Goal: Information Seeking & Learning: Learn about a topic

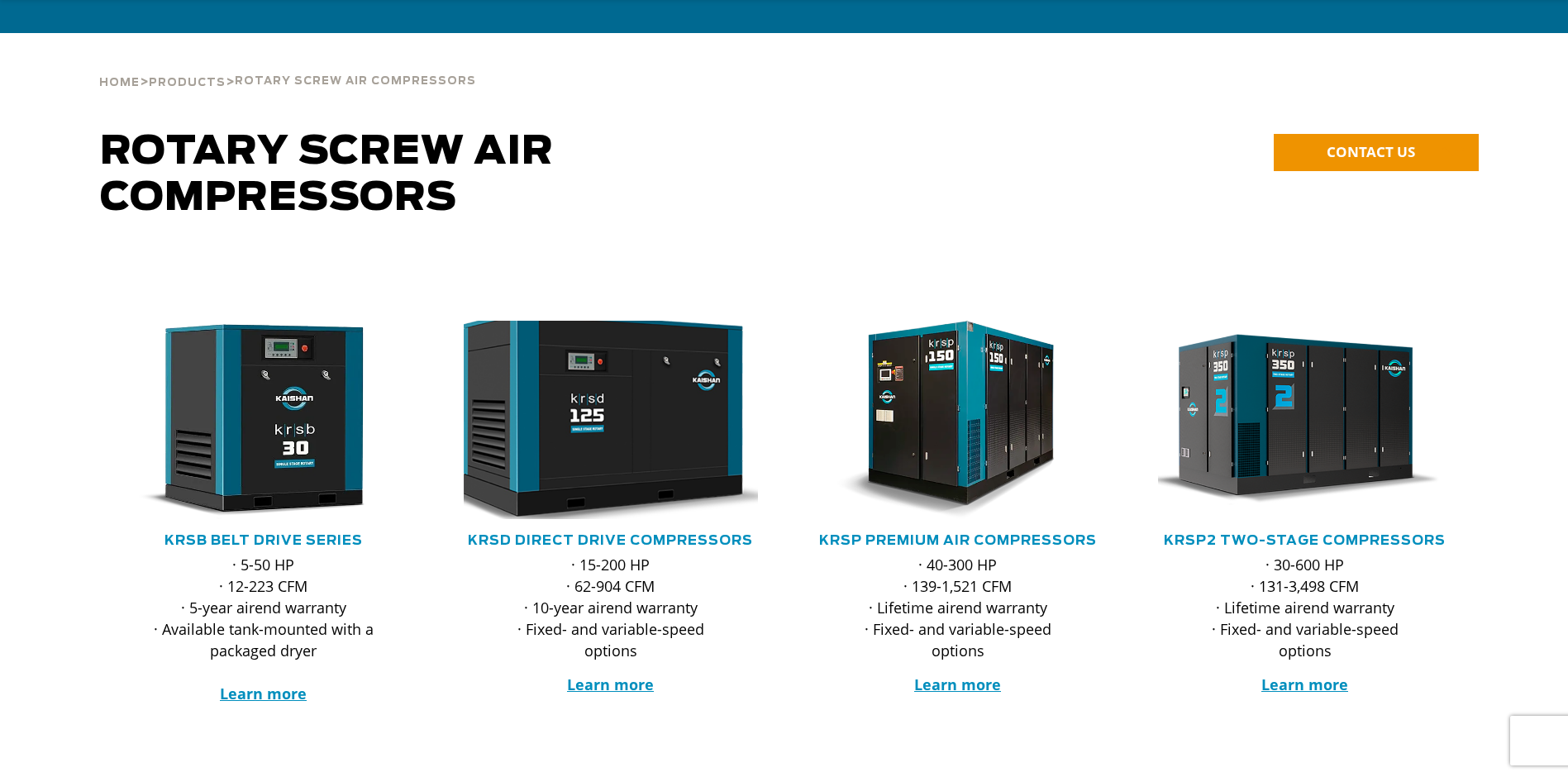
scroll to position [248, 0]
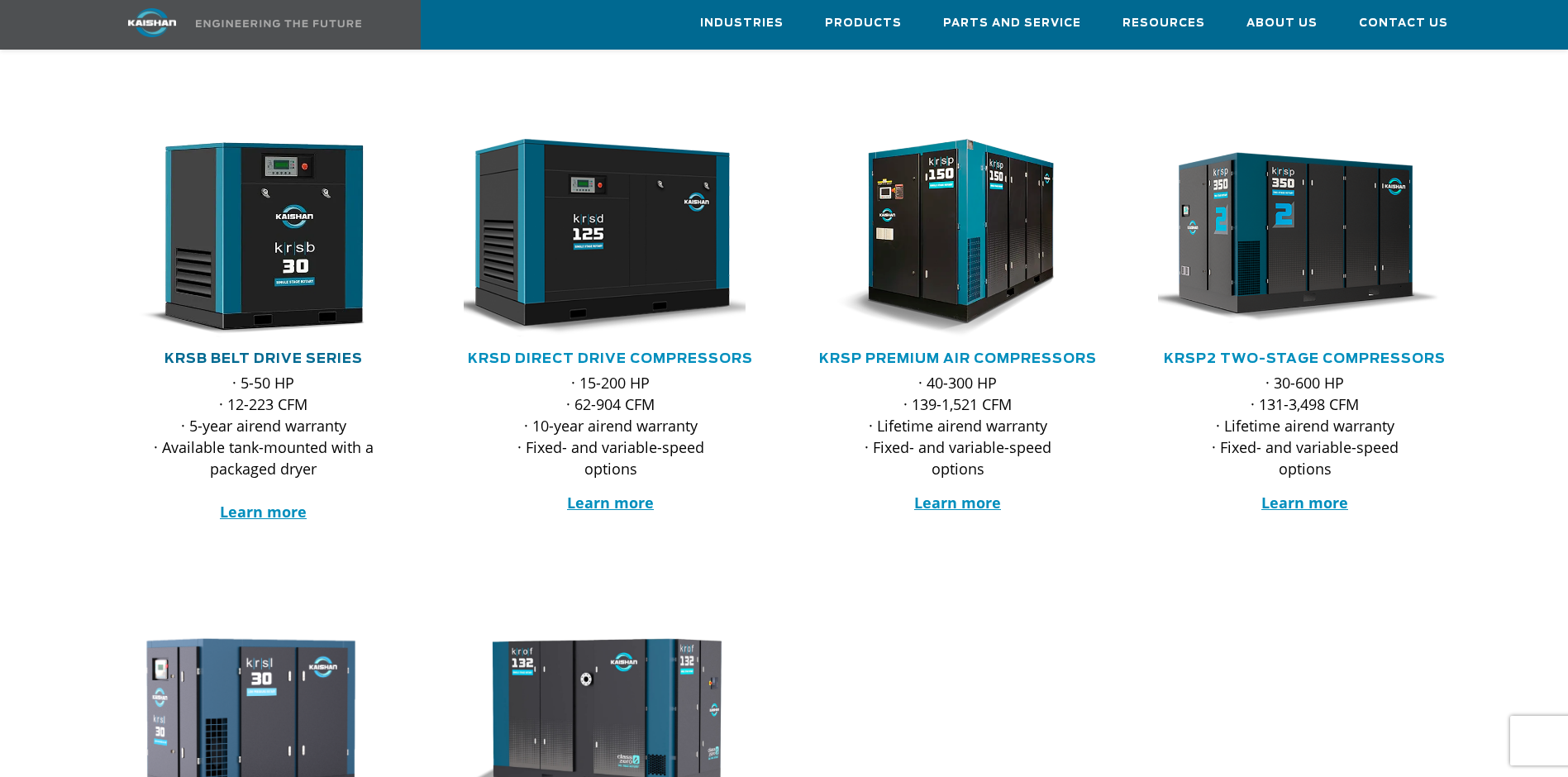
click at [248, 353] on link "KRSB Belt Drive Series" at bounding box center [264, 359] width 199 height 13
